Goal: Task Accomplishment & Management: Complete application form

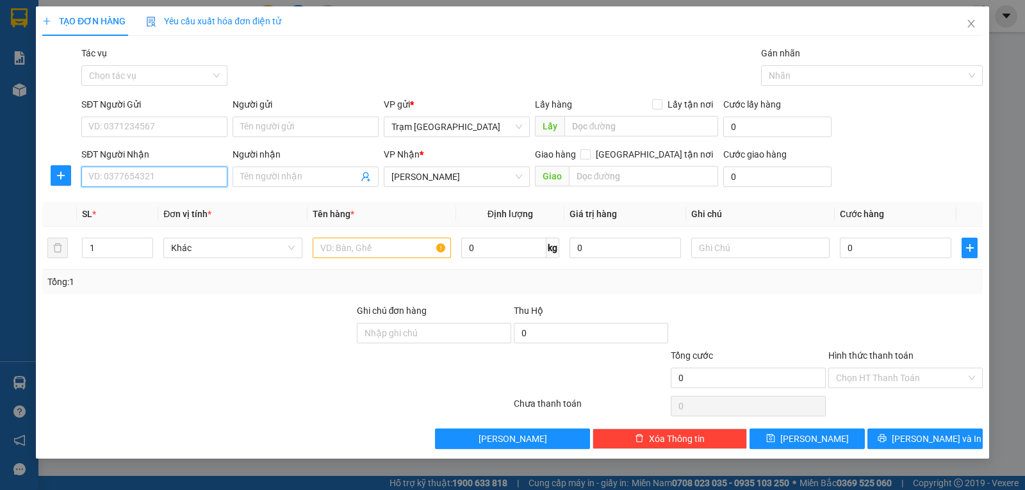
click at [138, 177] on input "SĐT Người Nhận" at bounding box center [154, 177] width 146 height 20
type input "0819626862"
click at [188, 126] on input "SĐT Người Gửi" at bounding box center [154, 127] width 146 height 20
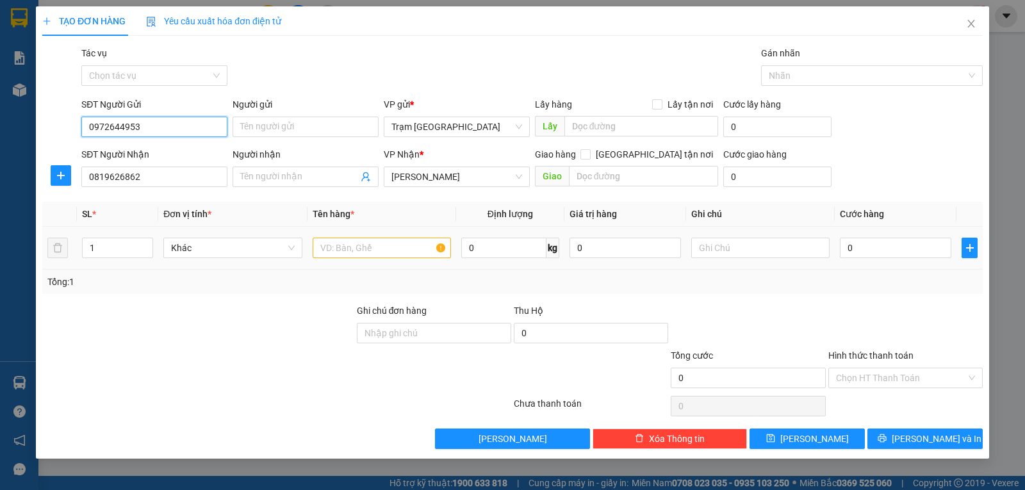
type input "0972644953"
click at [355, 249] on input "text" at bounding box center [382, 248] width 138 height 20
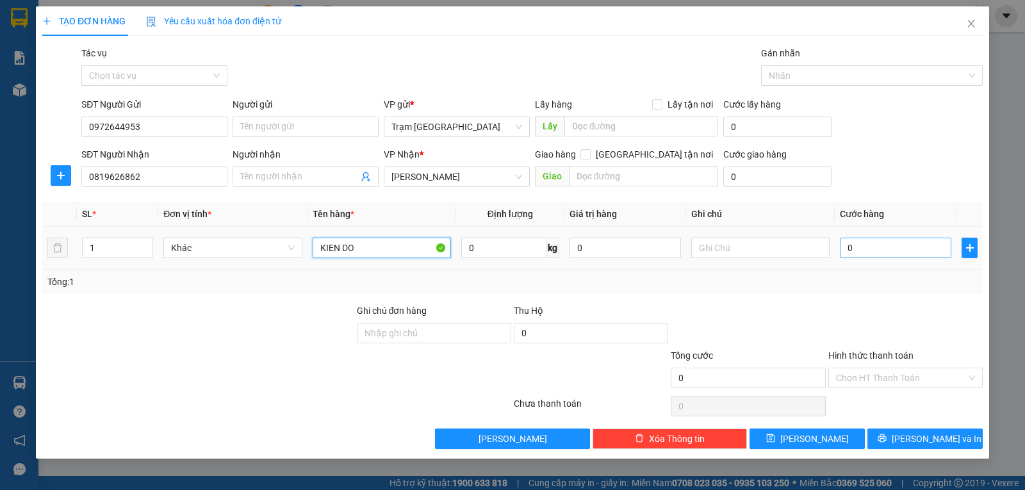
type input "KIEN DO"
click at [871, 249] on input "0" at bounding box center [895, 248] width 111 height 20
type input "003"
type input "3"
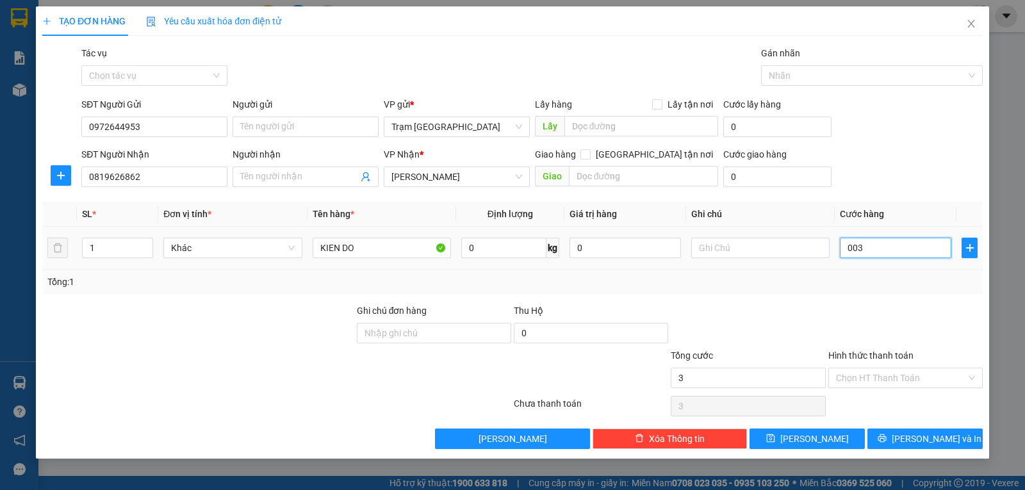
type input "0.030"
type input "30"
type input "00.300"
type input "300"
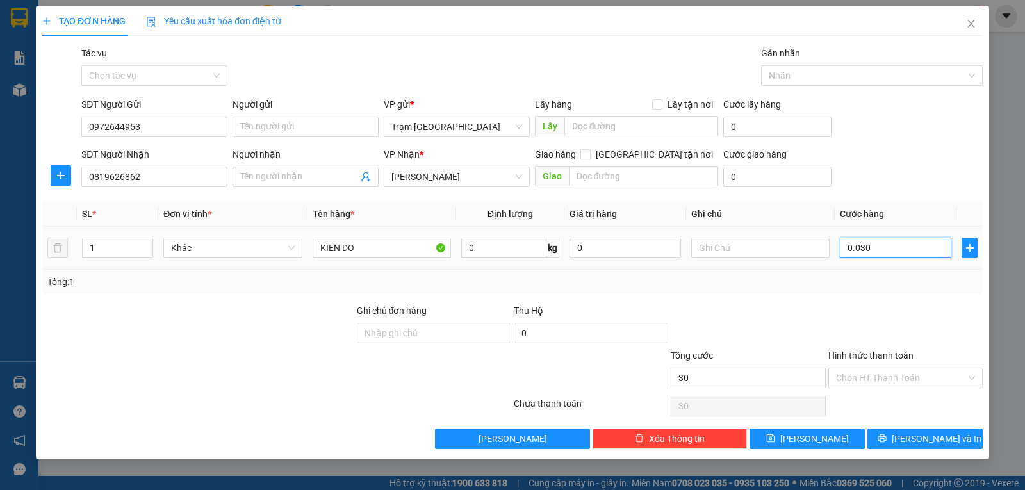
type input "300"
type input "0.003.000"
type input "3.000"
type input "000.030.000"
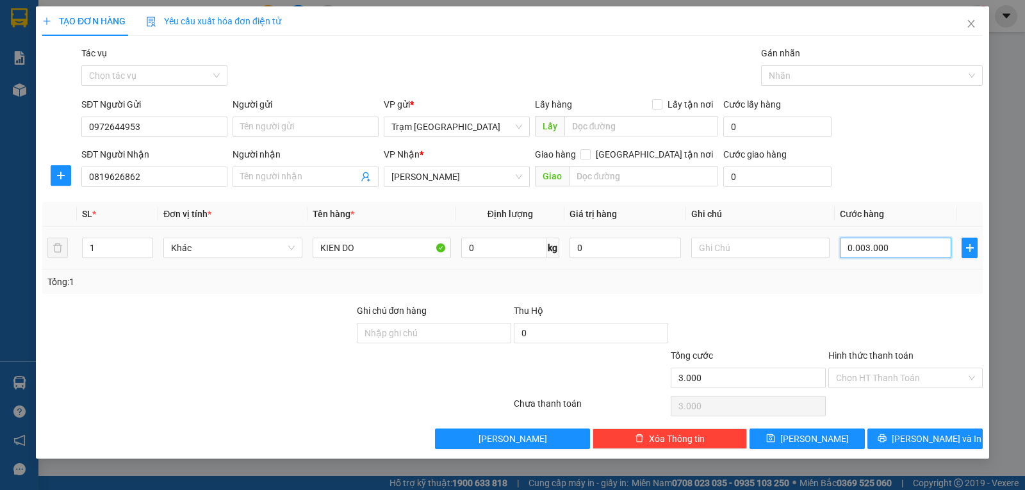
type input "30.000"
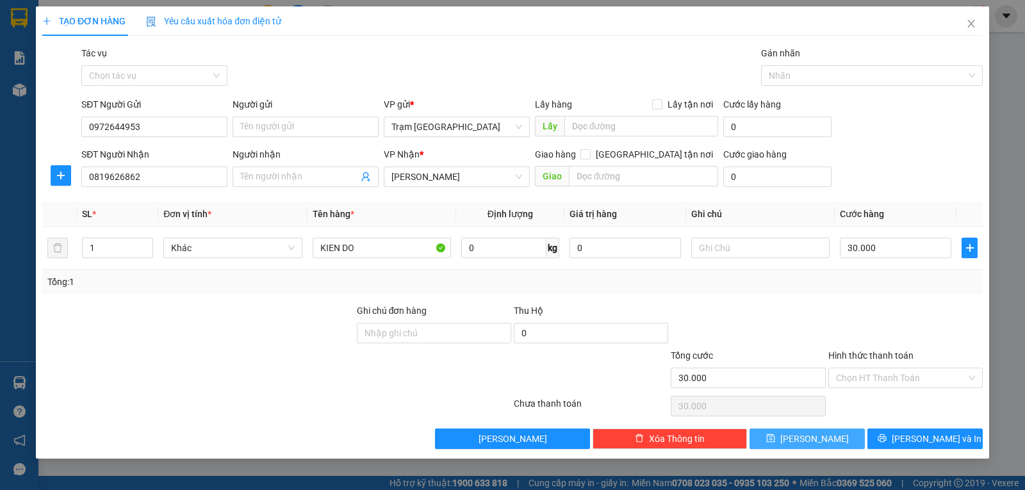
click at [826, 434] on button "[PERSON_NAME]" at bounding box center [806, 439] width 115 height 20
type input "0"
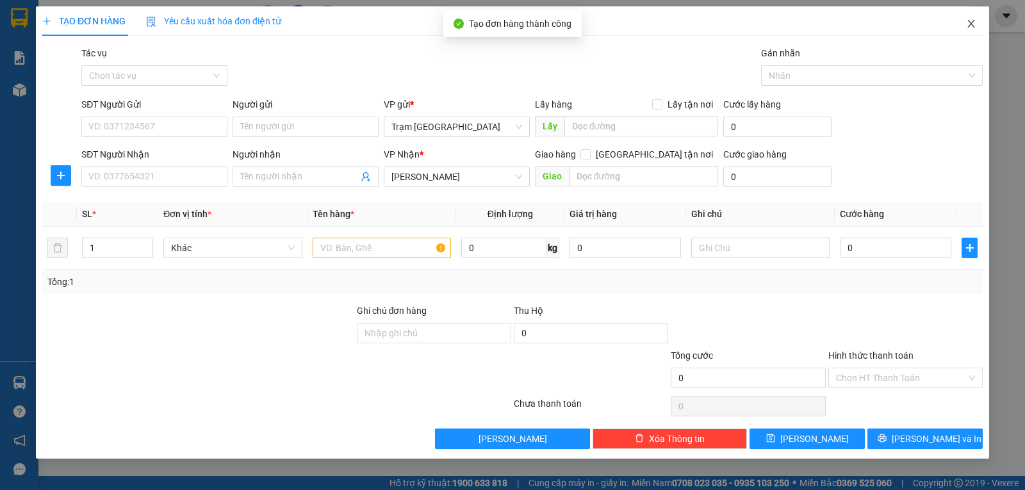
click at [969, 26] on icon "close" at bounding box center [970, 24] width 7 height 8
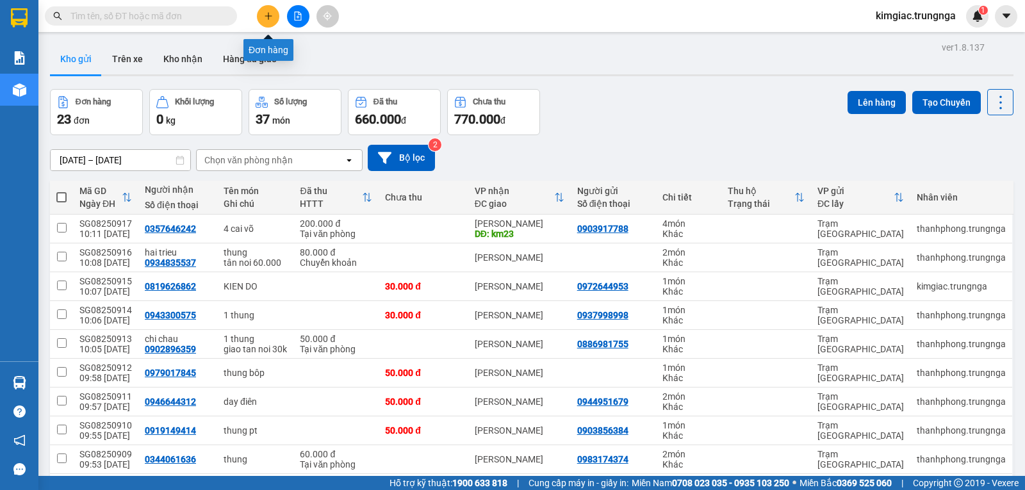
click at [268, 16] on icon "plus" at bounding box center [268, 15] width 7 height 1
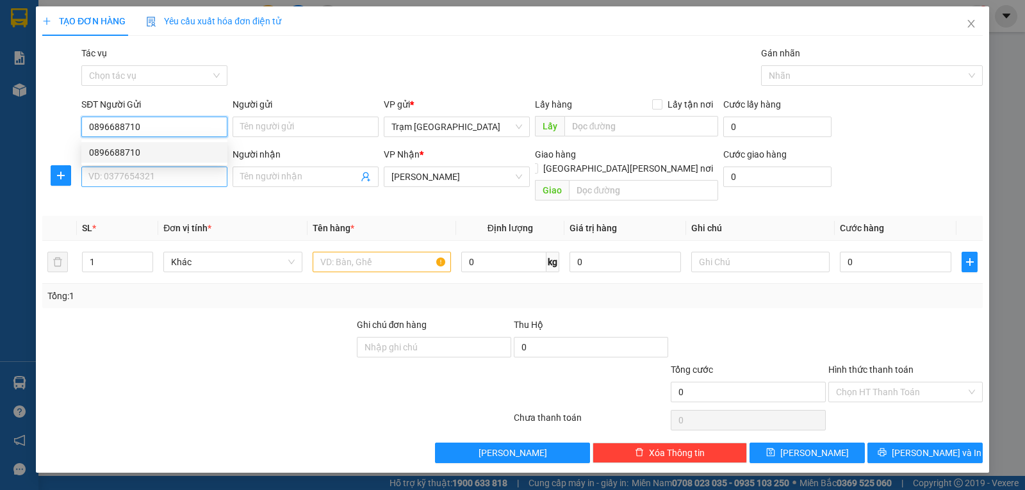
type input "0896688710"
click at [156, 176] on input "SĐT Người Nhận" at bounding box center [154, 177] width 146 height 20
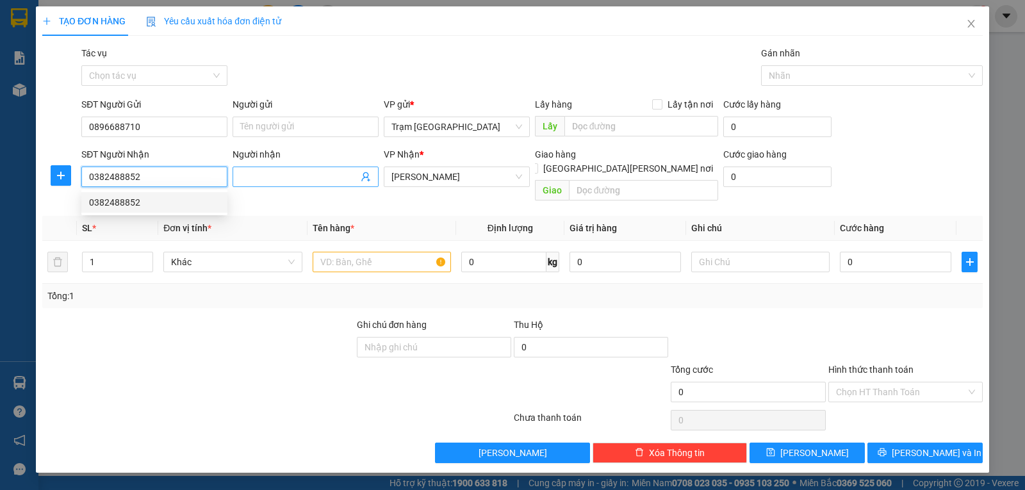
type input "0382488852"
click at [271, 172] on input "Người nhận" at bounding box center [299, 177] width 118 height 14
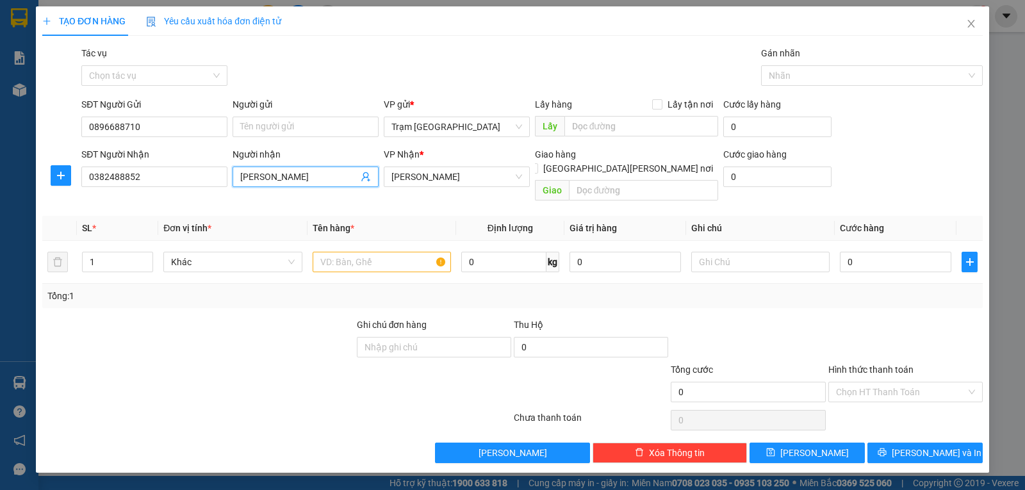
type input "[PERSON_NAME]"
click at [357, 252] on input "text" at bounding box center [382, 262] width 138 height 20
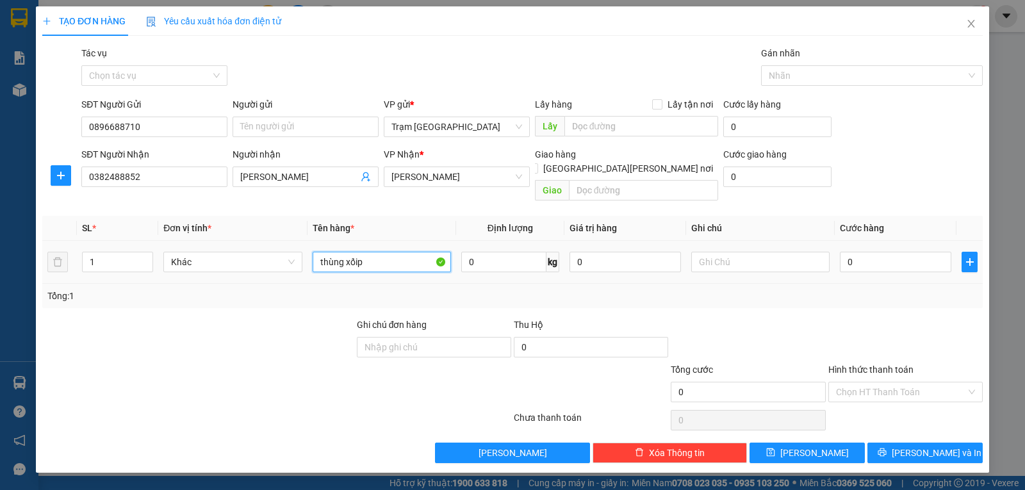
type input "thùng xốip"
type input "0"
type input "10"
click at [870, 252] on input "0" at bounding box center [895, 262] width 111 height 20
type input "005"
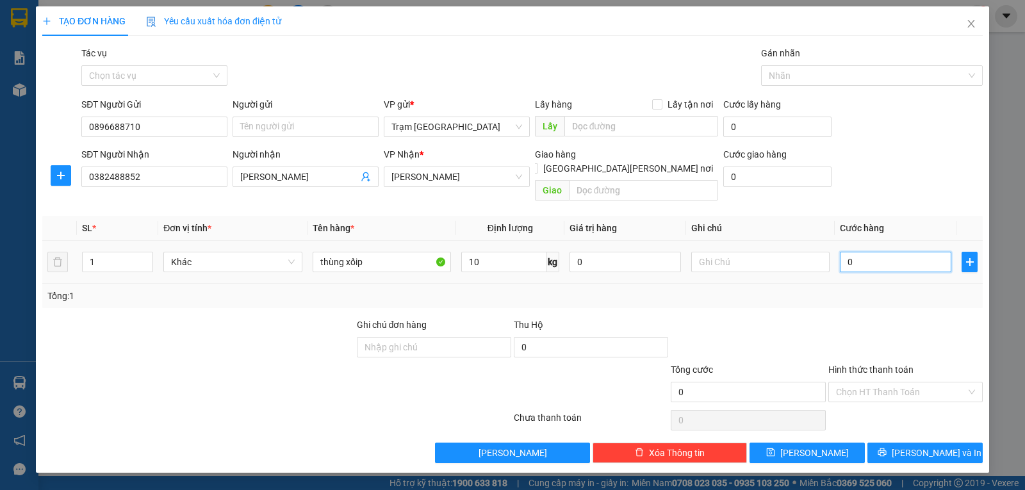
type input "5"
type input "0.050"
type input "50"
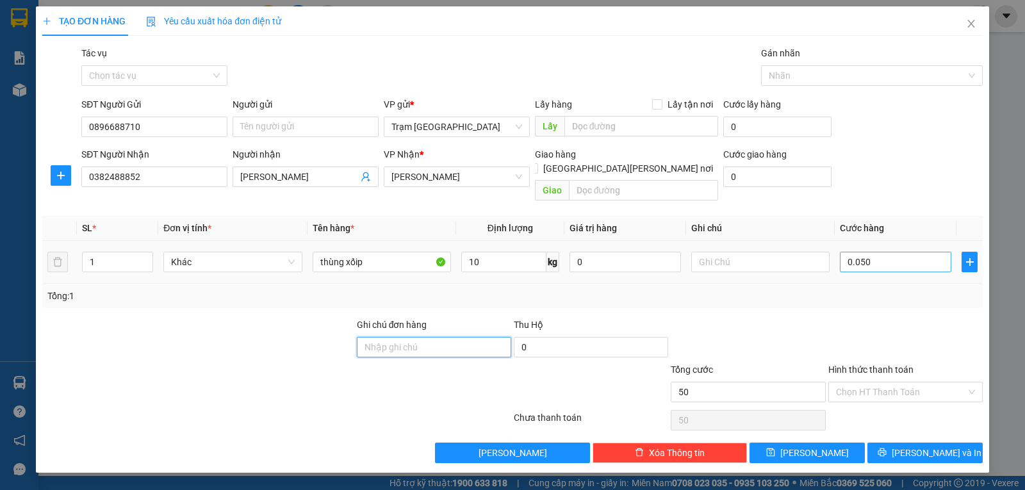
type input "50.000"
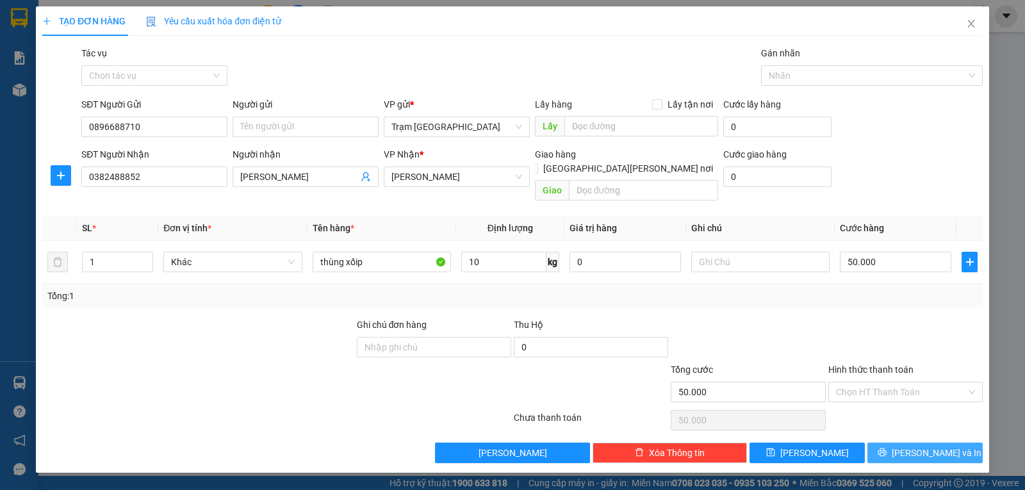
click at [897, 443] on button "[PERSON_NAME] và In" at bounding box center [924, 453] width 115 height 20
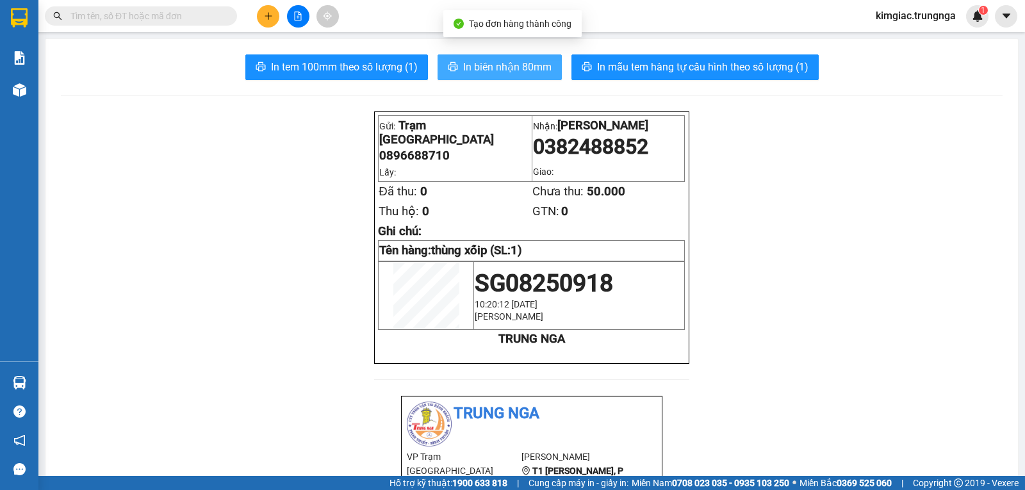
click at [486, 57] on button "In biên nhận 80mm" at bounding box center [499, 67] width 124 height 26
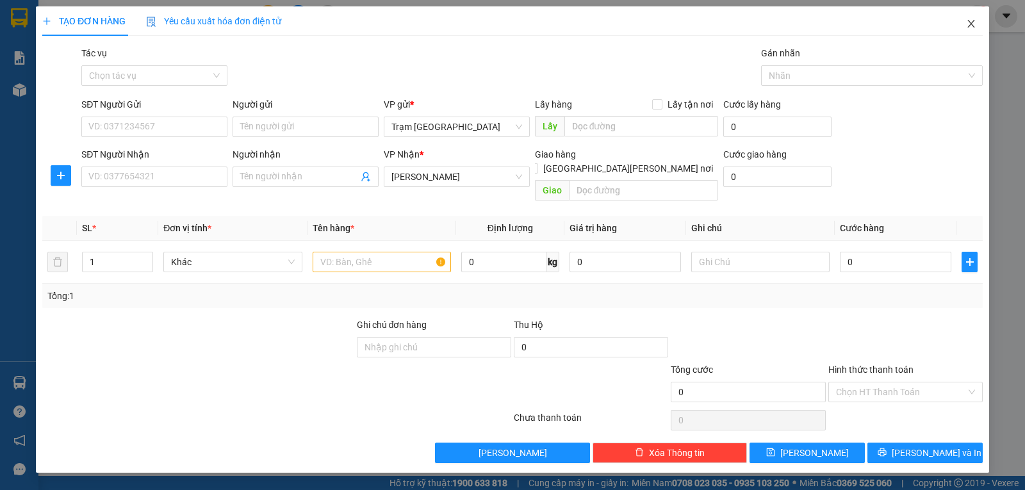
click at [974, 24] on icon "close" at bounding box center [971, 24] width 10 height 10
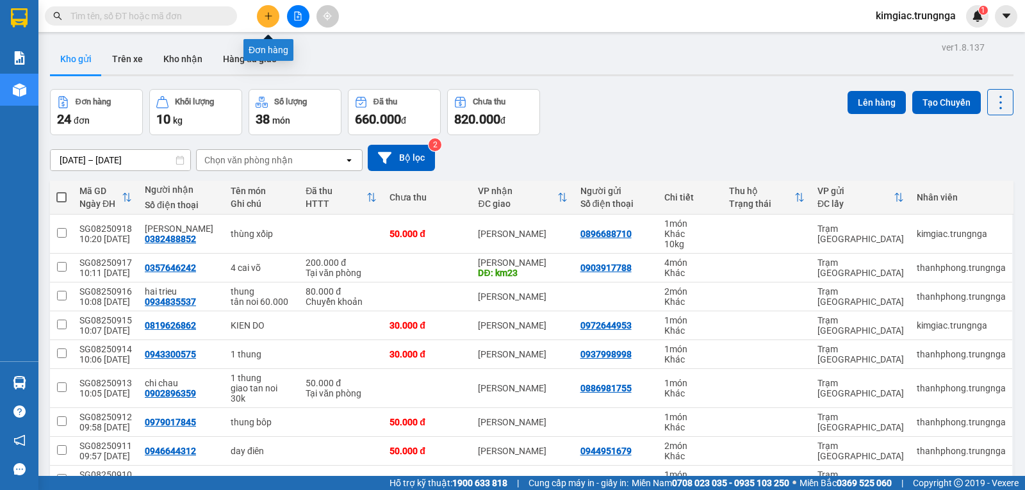
click at [275, 14] on button at bounding box center [268, 16] width 22 height 22
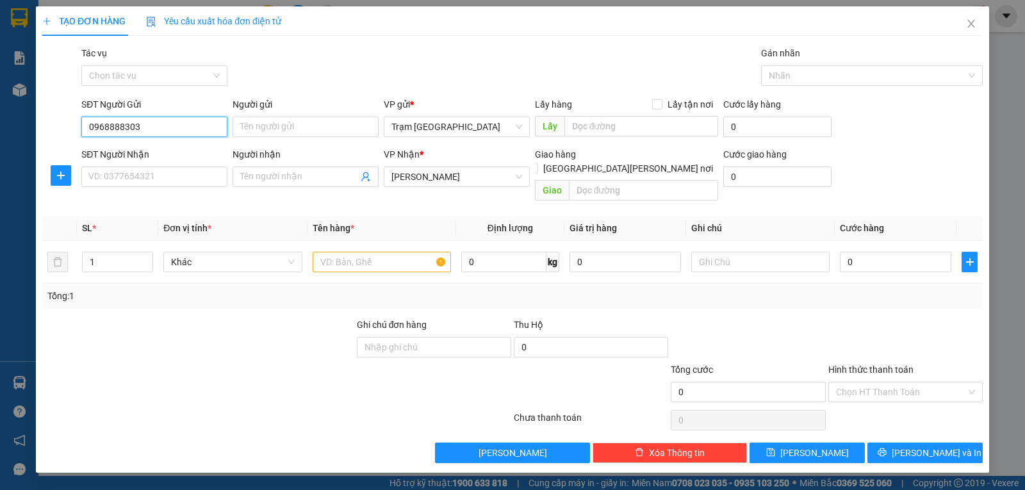
type input "0968888303"
click at [171, 182] on input "SĐT Người Nhận" at bounding box center [154, 177] width 146 height 20
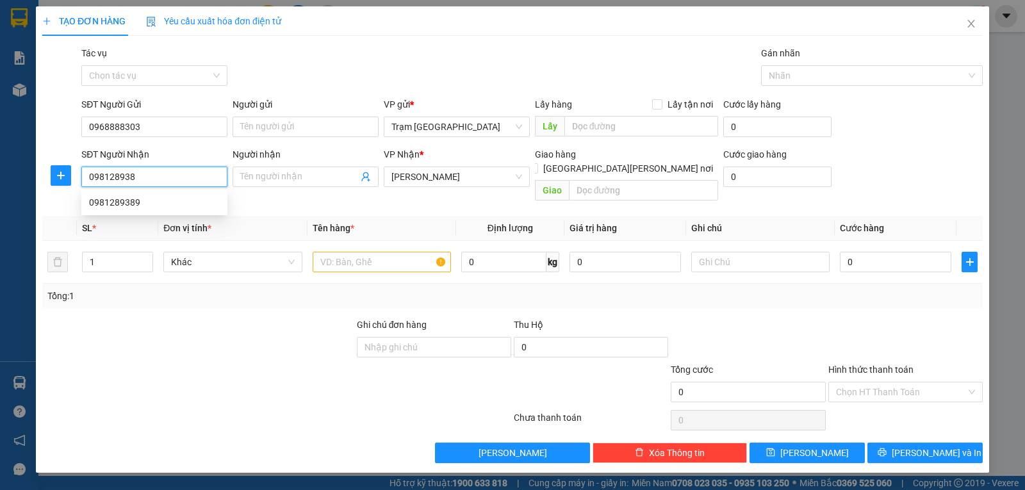
type input "0981289389"
click at [164, 198] on div "0981289389" at bounding box center [154, 202] width 131 height 14
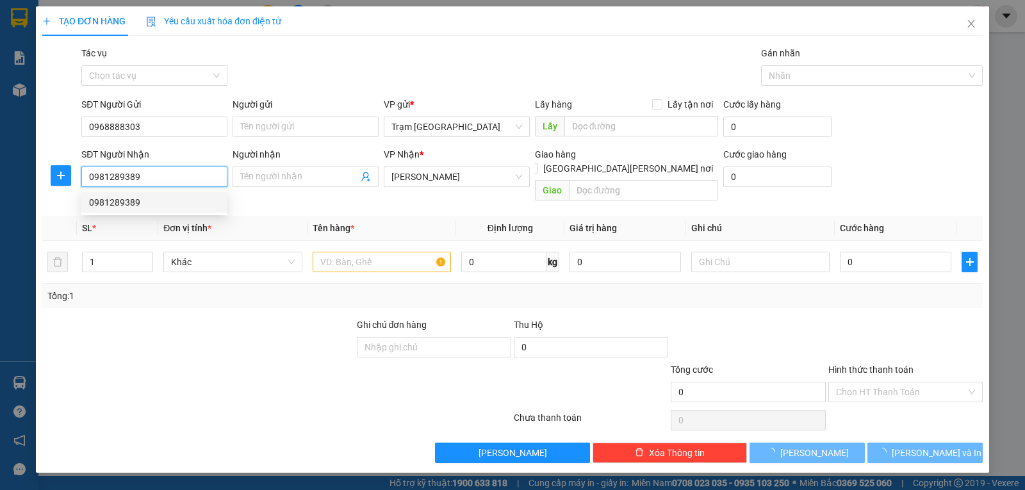
type input "30.000"
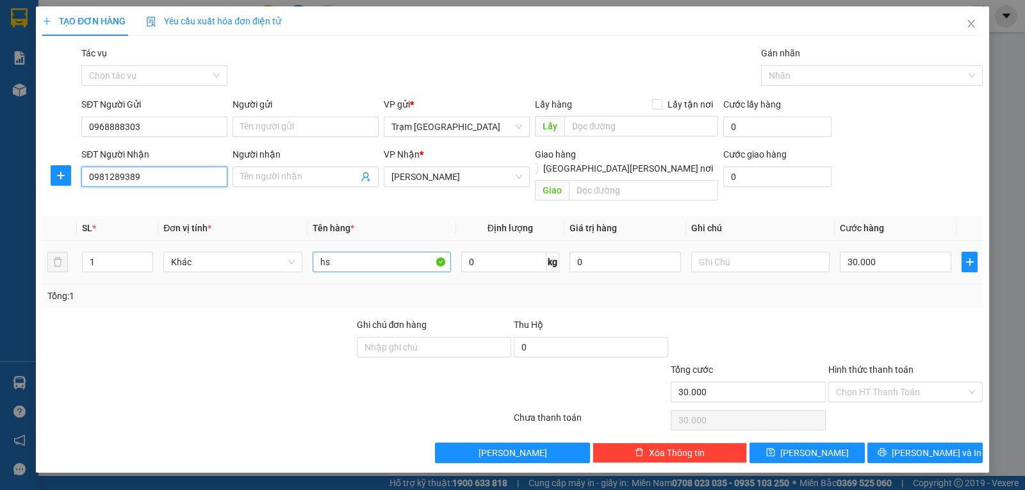
type input "0981289389"
drag, startPoint x: 360, startPoint y: 252, endPoint x: 282, endPoint y: 252, distance: 78.1
click at [282, 252] on tr "1 Khác hs 0 kg 0 30.000" at bounding box center [512, 262] width 940 height 43
type input "g"
type input "hồ sơ"
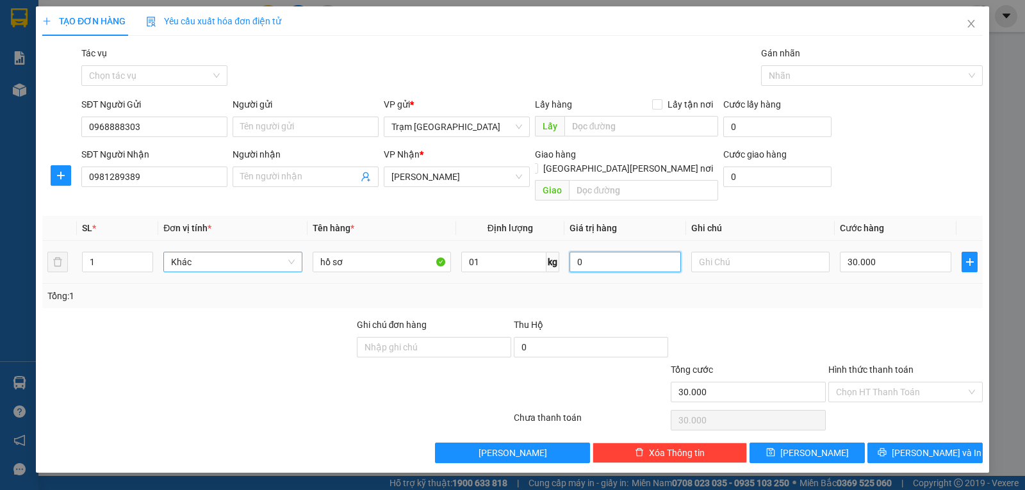
type input "1"
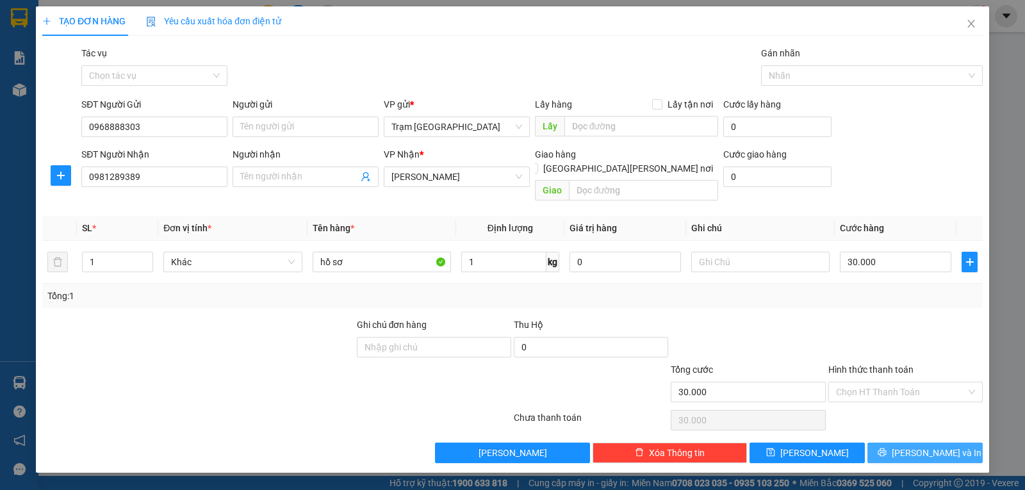
click at [897, 443] on button "[PERSON_NAME] và In" at bounding box center [924, 453] width 115 height 20
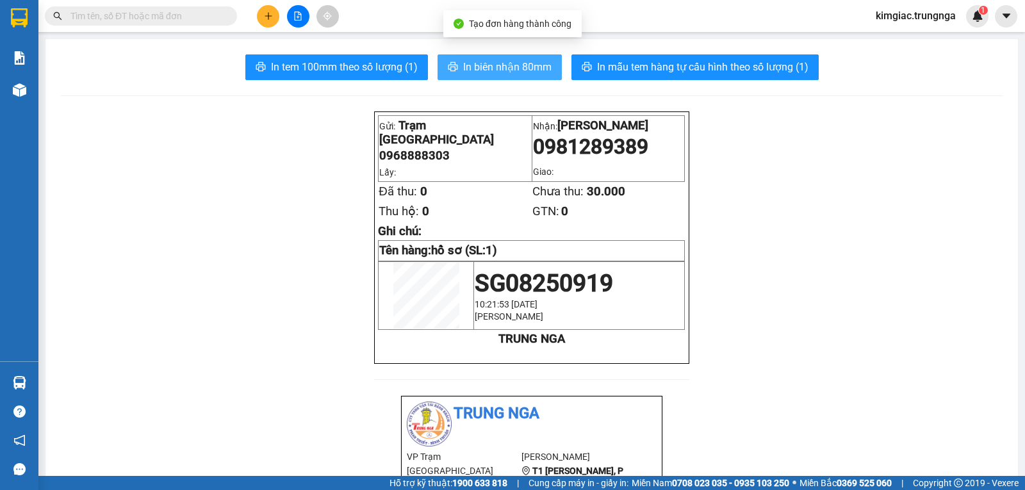
click at [463, 68] on span "In biên nhận 80mm" at bounding box center [507, 67] width 88 height 16
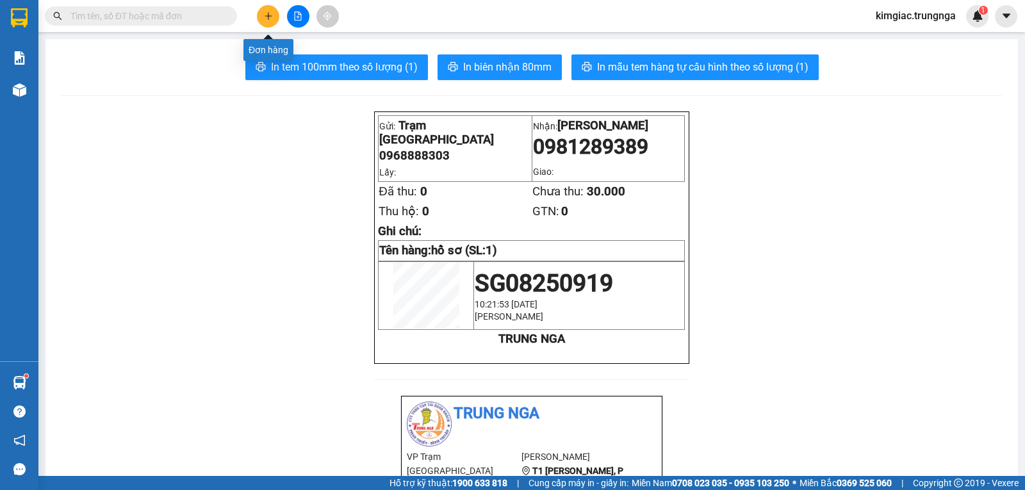
click at [270, 16] on icon "plus" at bounding box center [268, 15] width 7 height 1
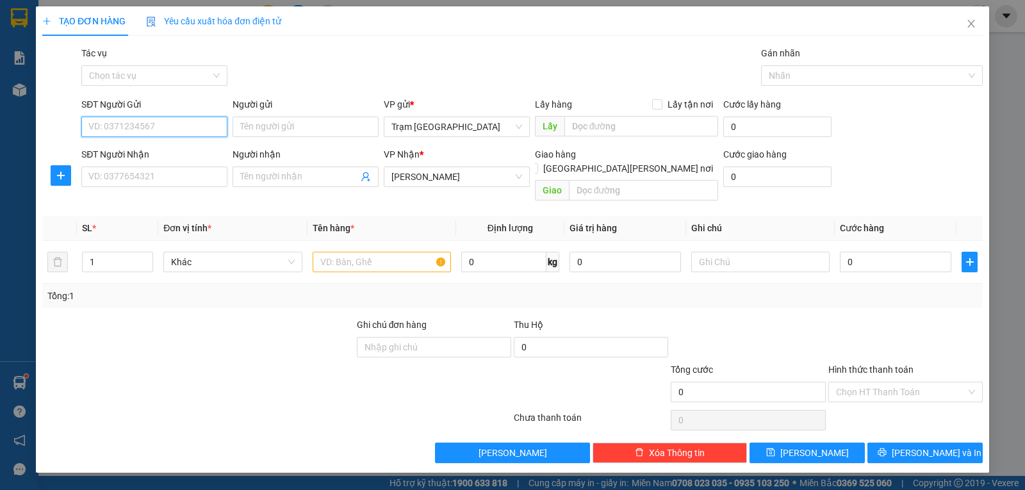
click at [146, 129] on input "SĐT Người Gửi" at bounding box center [154, 127] width 146 height 20
type input "0902500092"
click at [155, 174] on input "SĐT Người Nhận" at bounding box center [154, 177] width 146 height 20
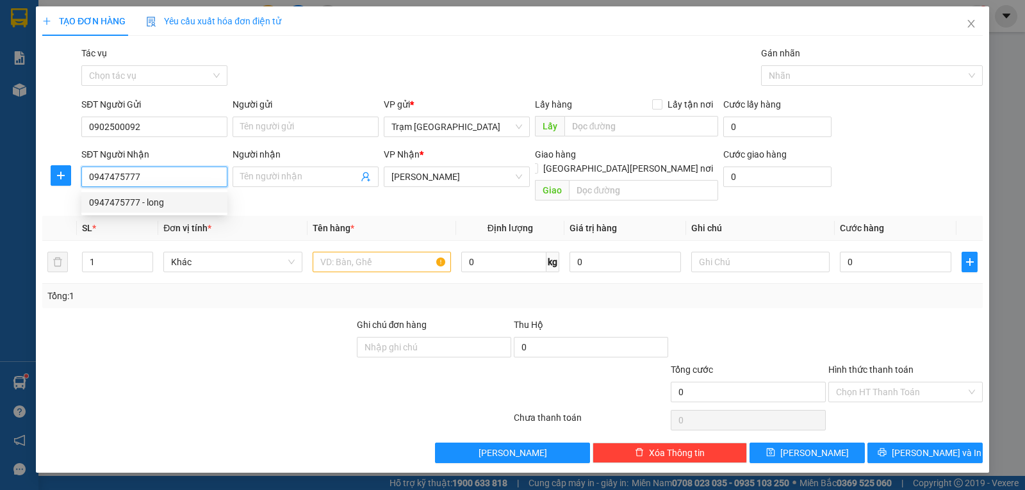
type input "0947475777"
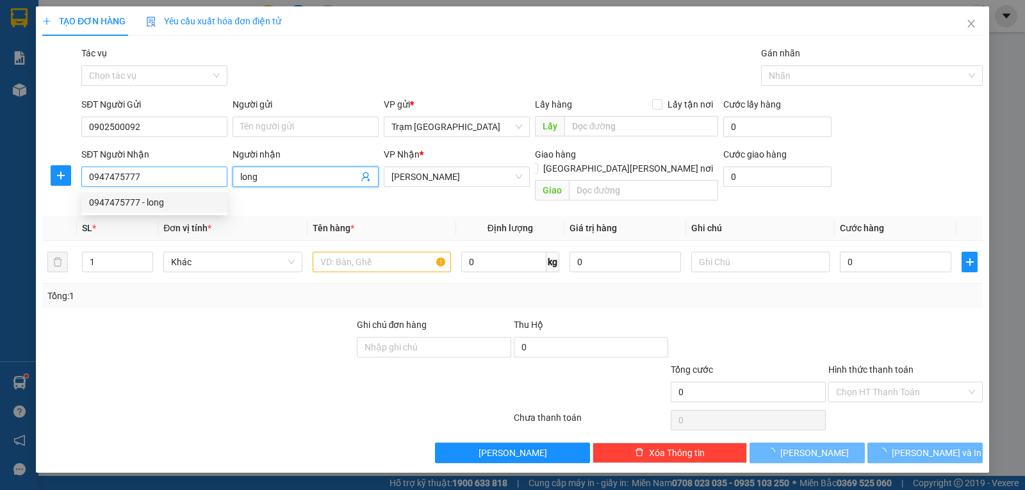
type input "long"
type input "30.000"
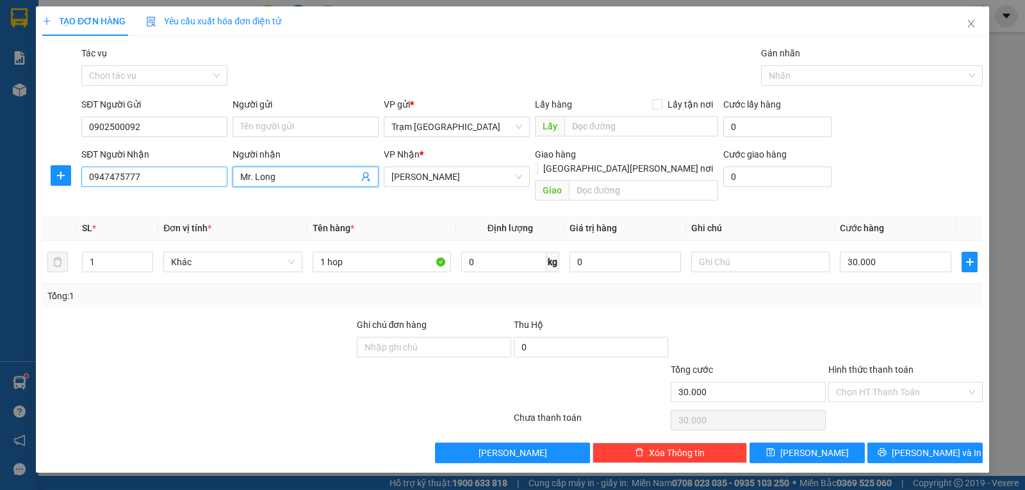
type input "Mr. Long"
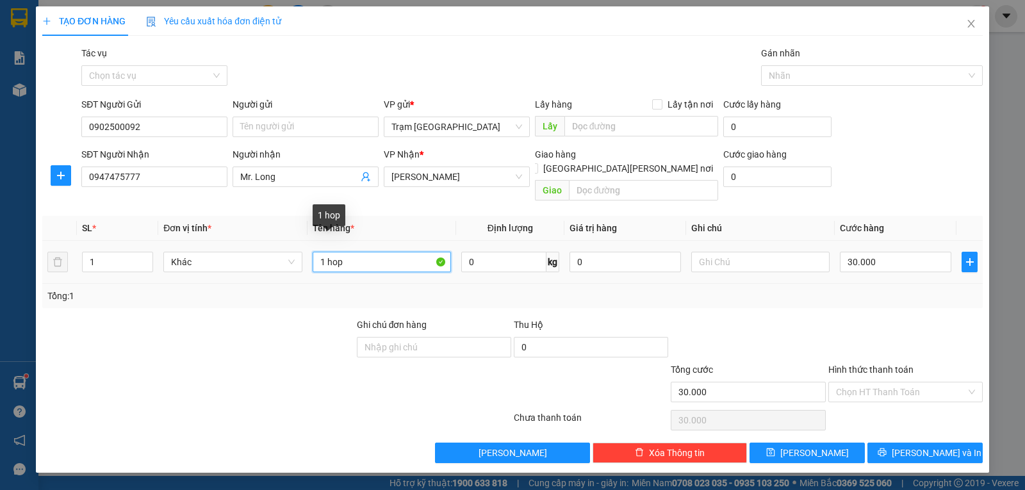
click at [373, 252] on input "1 hop" at bounding box center [382, 262] width 138 height 20
click at [511, 252] on input "0" at bounding box center [503, 262] width 85 height 20
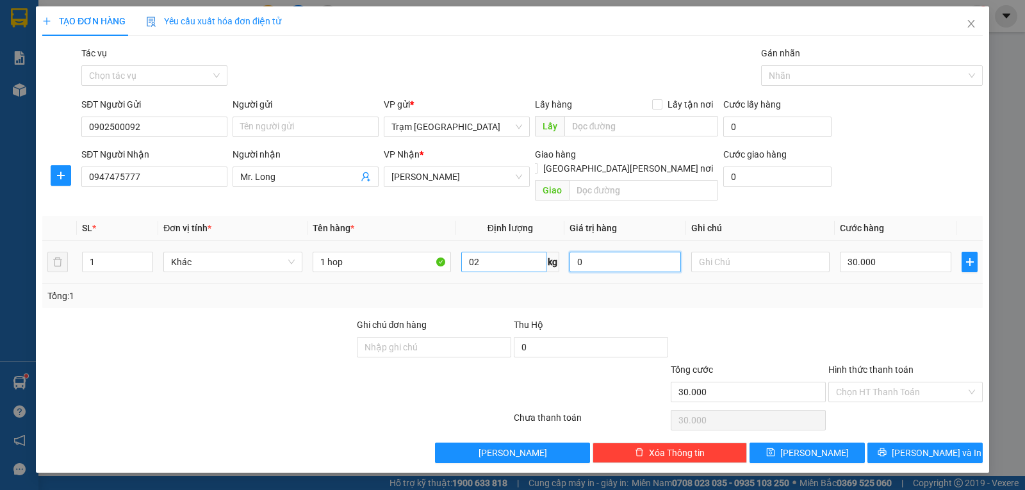
type input "2"
type input "5"
type input "00.005"
type input "50"
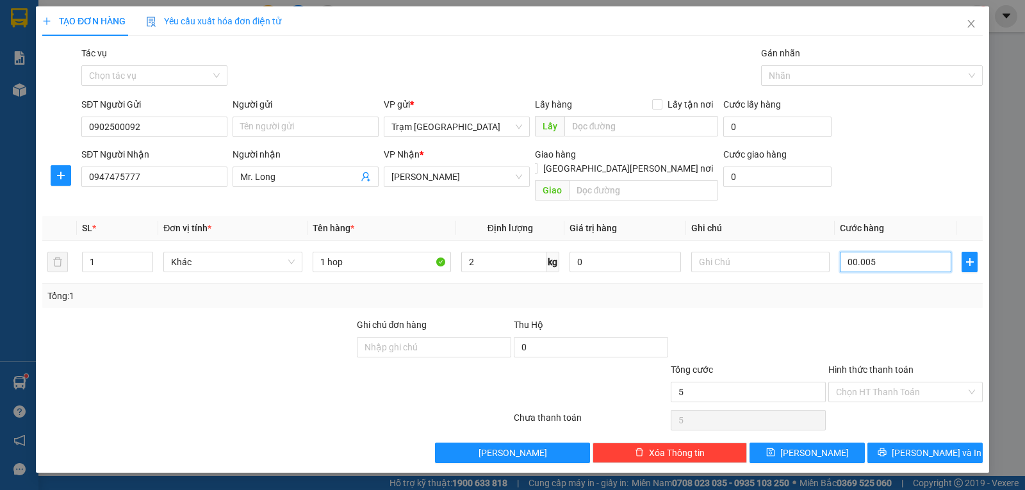
type input "50"
type input "00.000.050"
type input "50.000"
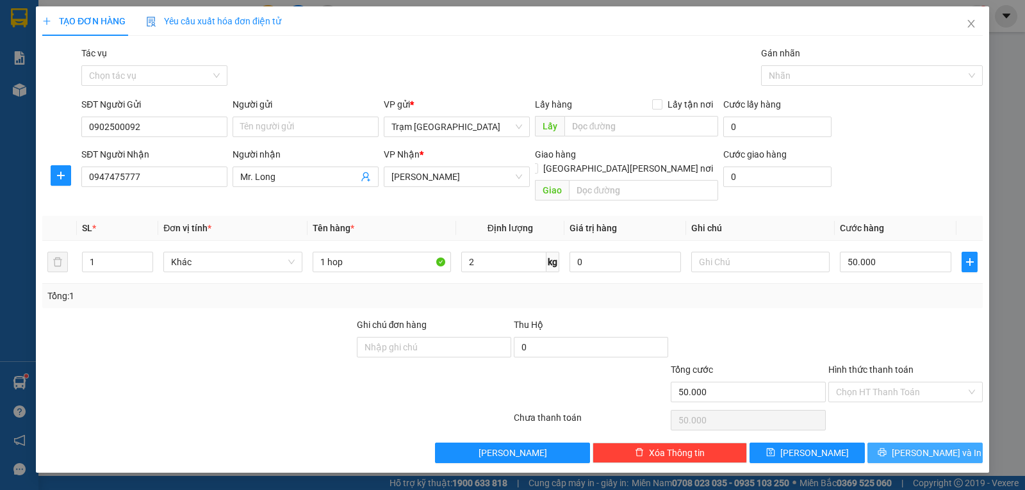
click at [895, 443] on button "[PERSON_NAME] và In" at bounding box center [924, 453] width 115 height 20
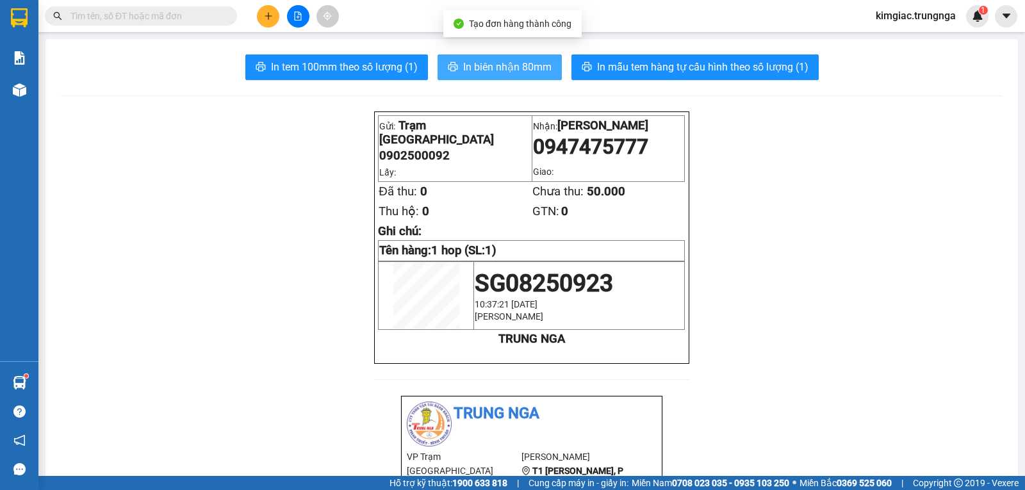
click at [481, 63] on span "In biên nhận 80mm" at bounding box center [507, 67] width 88 height 16
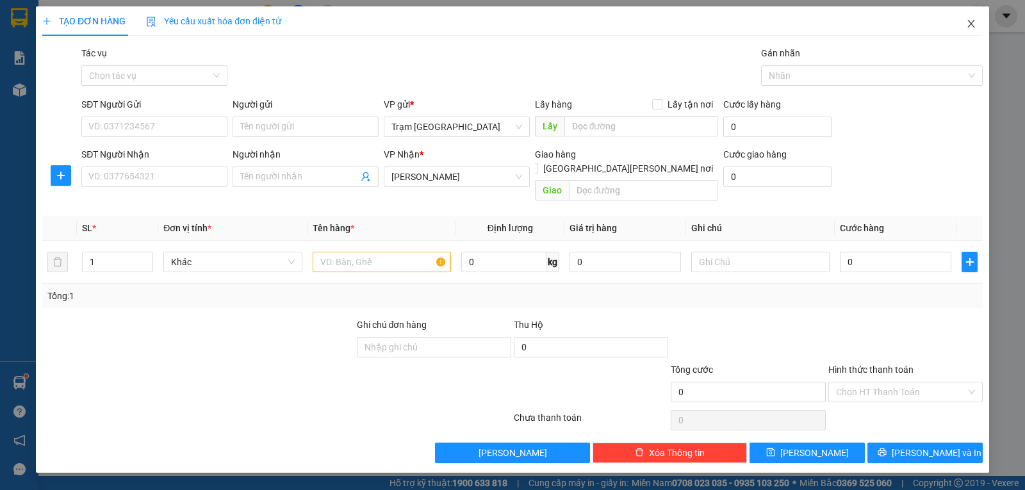
click at [972, 24] on icon "close" at bounding box center [970, 24] width 7 height 8
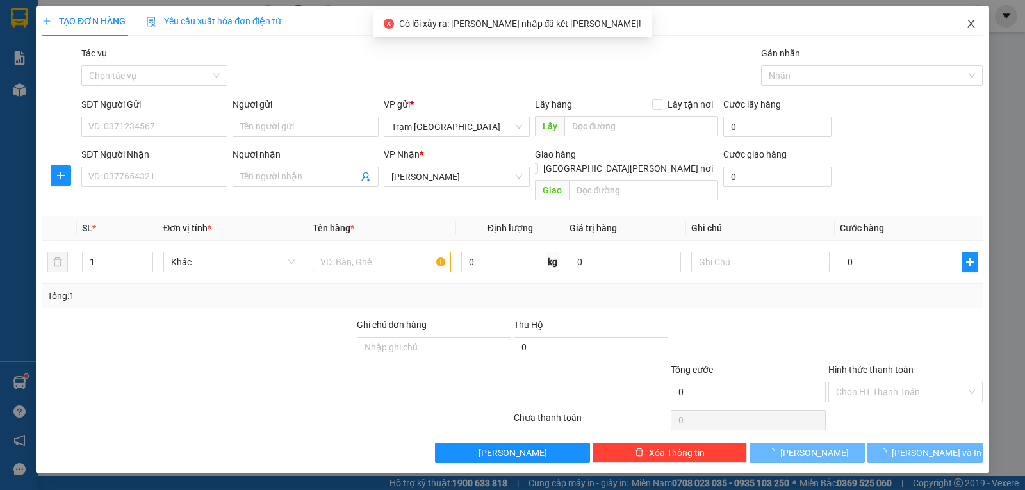
click at [971, 24] on icon "close" at bounding box center [970, 24] width 7 height 8
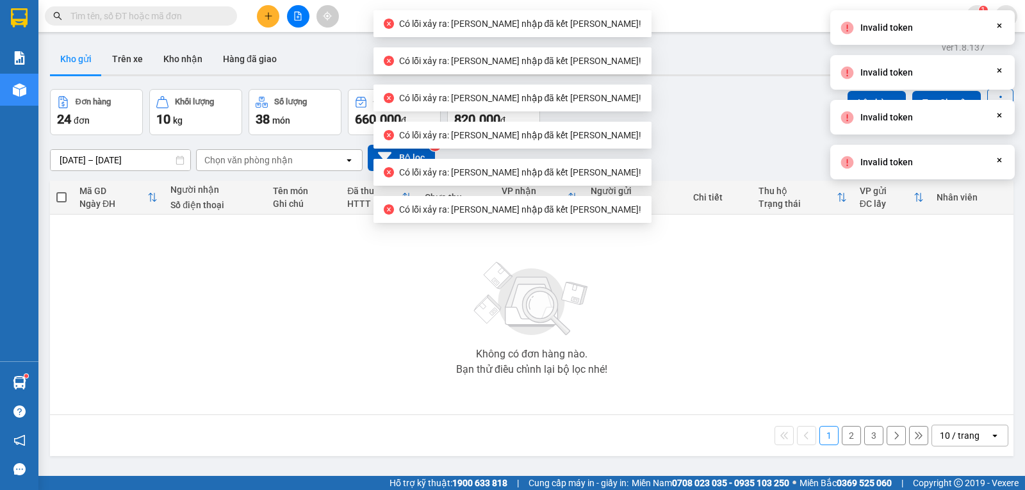
click at [626, 330] on div "Không có đơn hàng nào. Bạn thử điều chỉnh lại bộ lọc nhé!" at bounding box center [531, 314] width 951 height 192
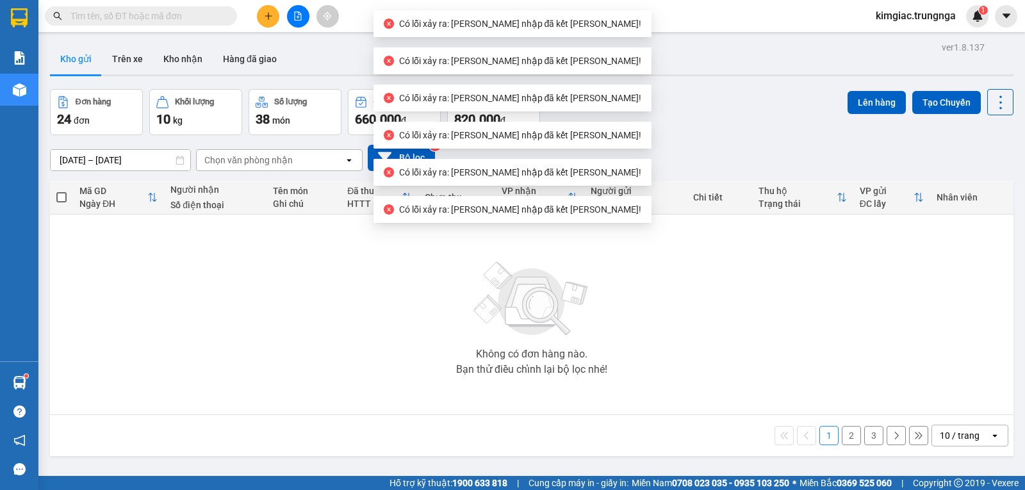
click at [79, 54] on button "Kho gửi" at bounding box center [76, 59] width 52 height 31
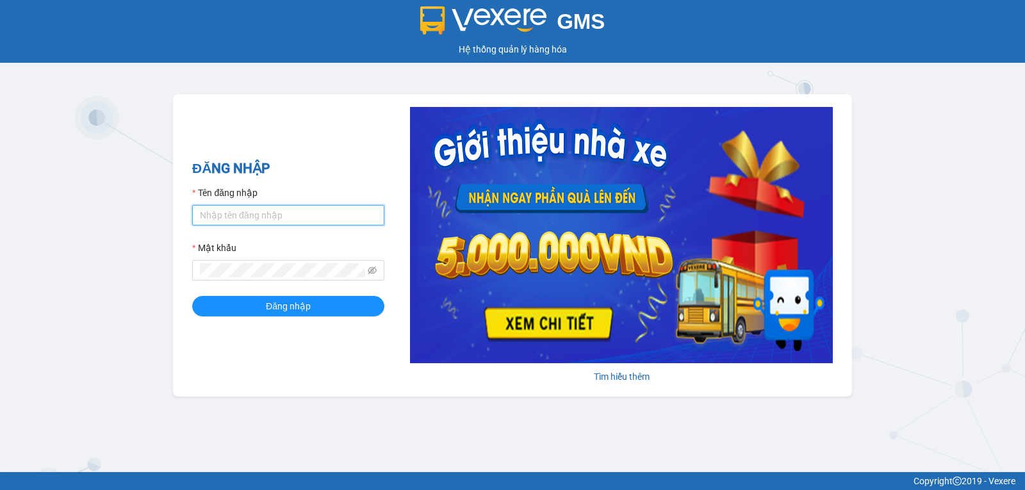
click at [268, 219] on input "Tên đăng nhập" at bounding box center [288, 215] width 192 height 20
type input "acuong.trungnga"
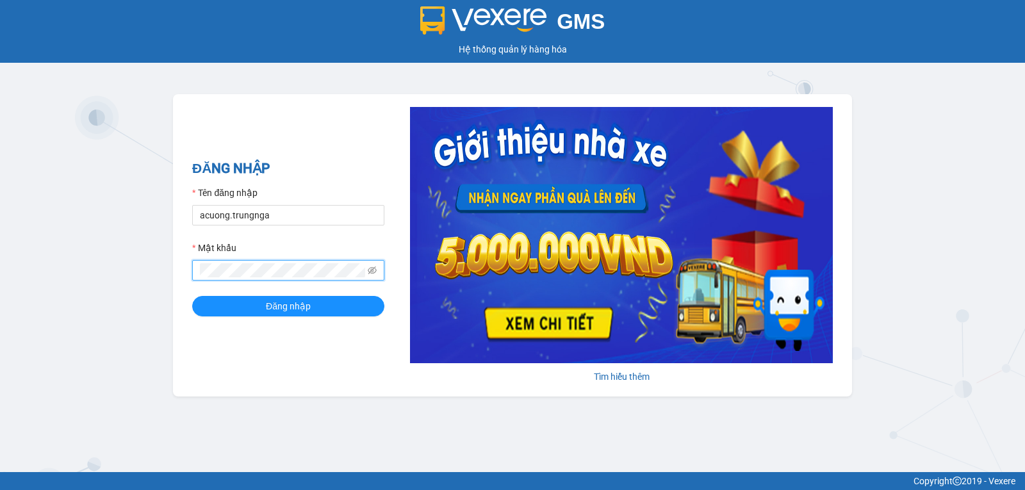
click at [192, 296] on button "Đăng nhập" at bounding box center [288, 306] width 192 height 20
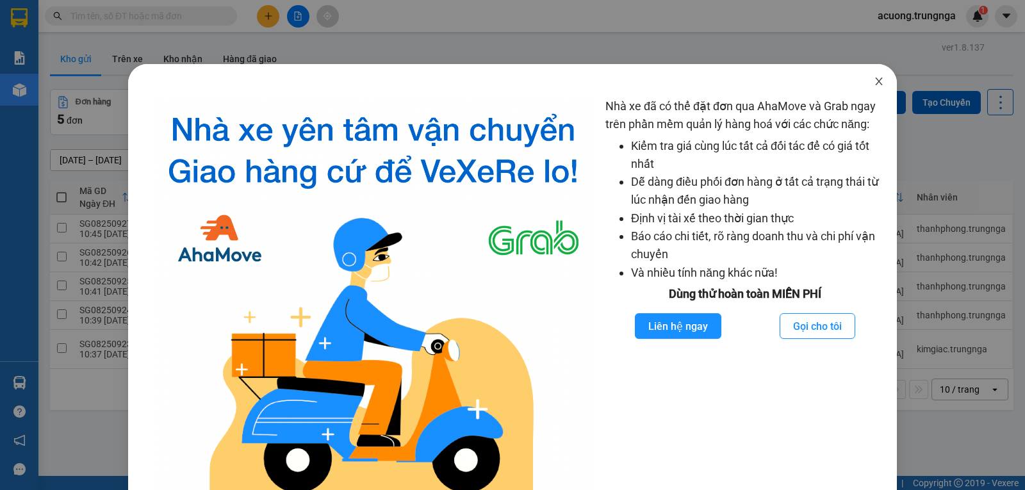
click at [874, 83] on icon "close" at bounding box center [879, 81] width 10 height 10
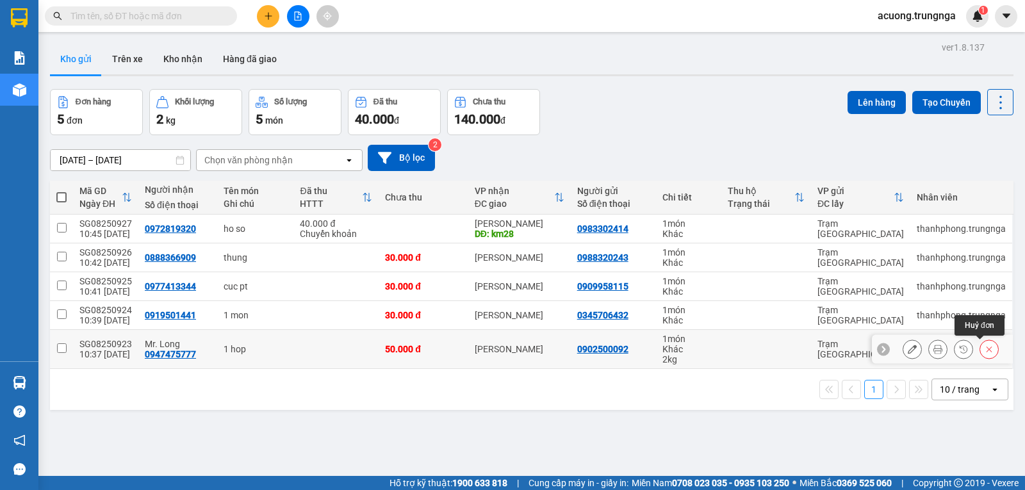
click at [984, 350] on icon at bounding box center [988, 349] width 9 height 9
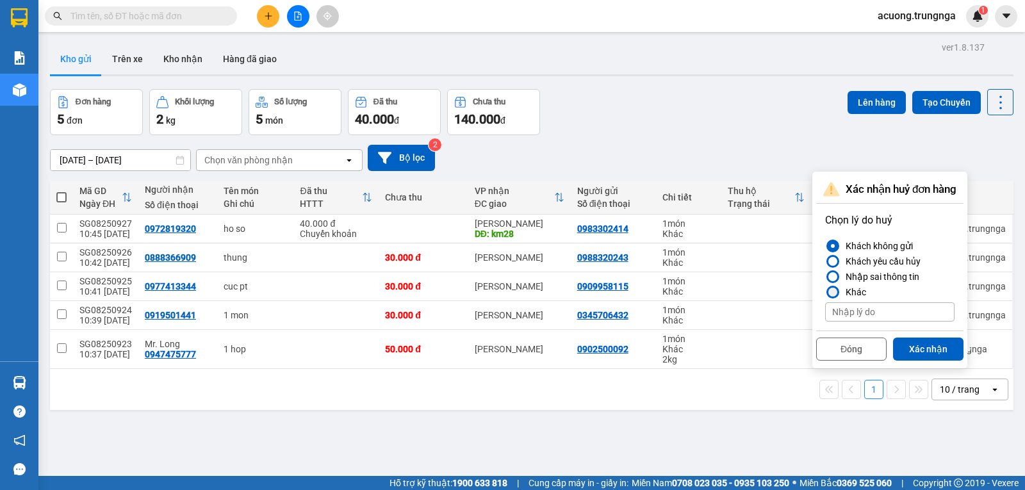
click at [863, 291] on div "Khác" at bounding box center [853, 291] width 26 height 15
click at [825, 292] on input "Khác" at bounding box center [825, 292] width 0 height 0
click at [854, 309] on input at bounding box center [889, 311] width 129 height 19
type input "khách không nhận nữa"
click at [921, 345] on button "Xác nhận" at bounding box center [928, 349] width 70 height 23
